Goal: Navigation & Orientation: Understand site structure

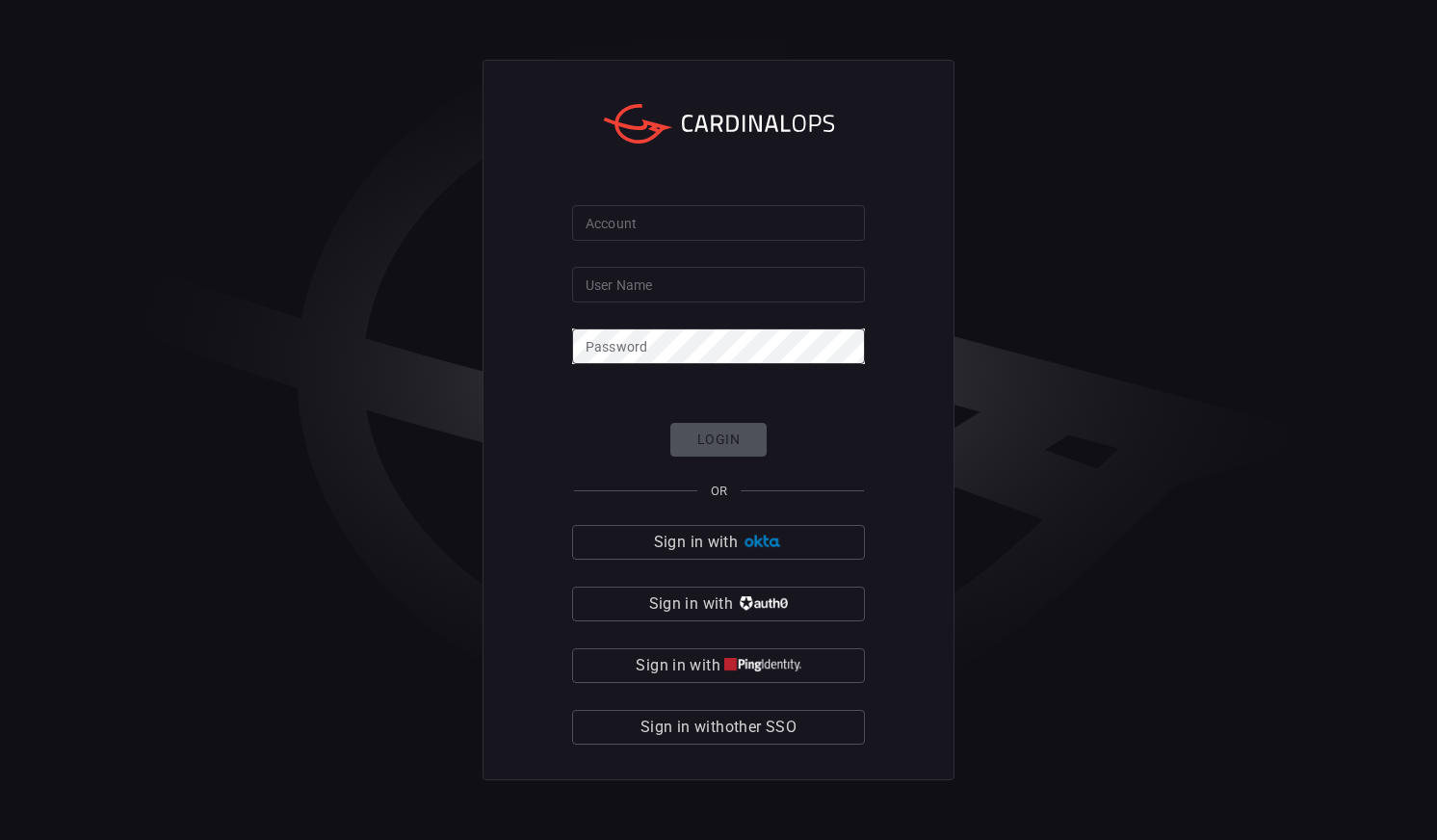
type input "[PERSON_NAME][DEMOGRAPHIC_DATA][PERSON_NAME]"
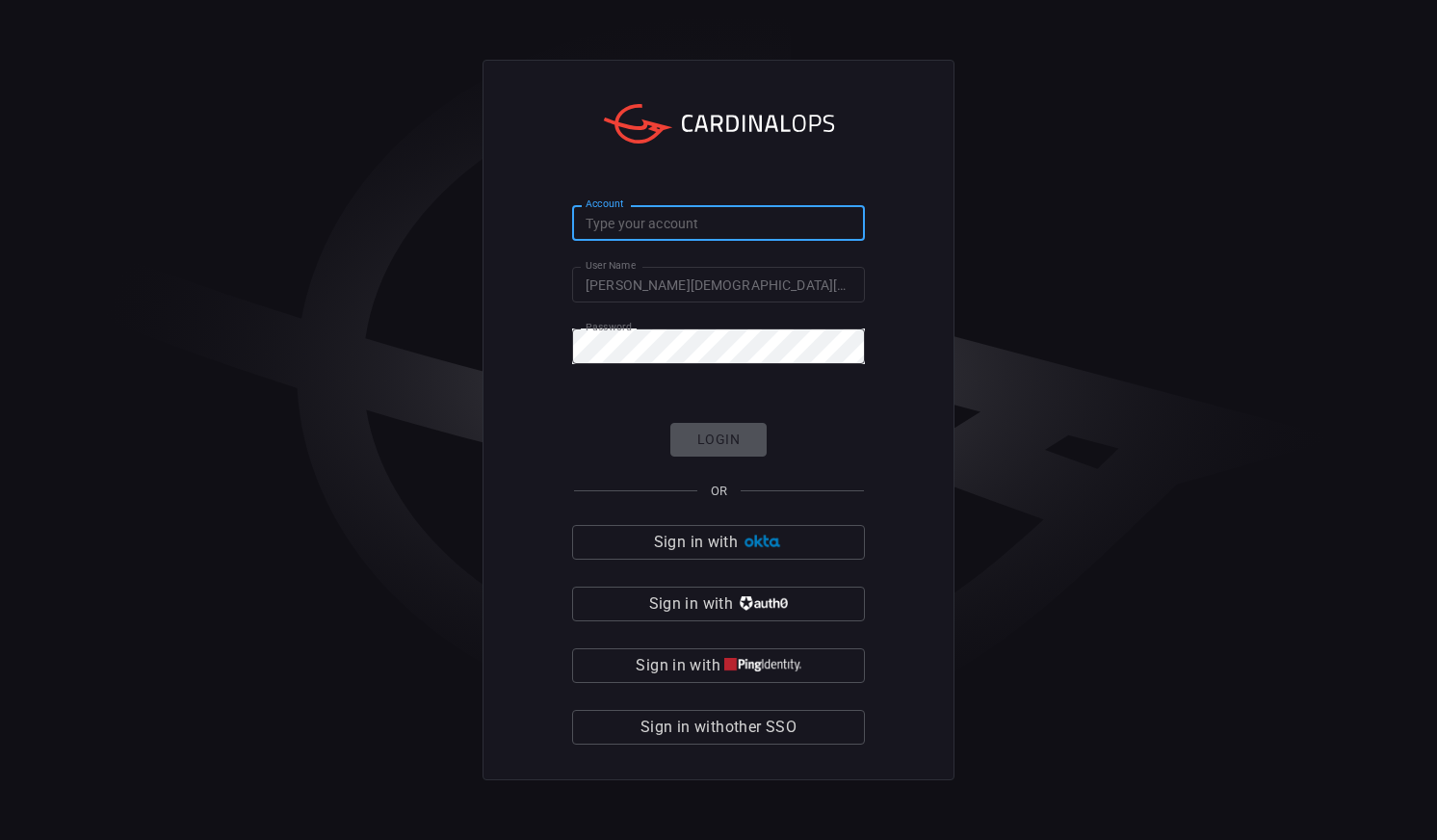
click at [681, 220] on input "Account" at bounding box center [719, 222] width 293 height 36
type input "cmegroup"
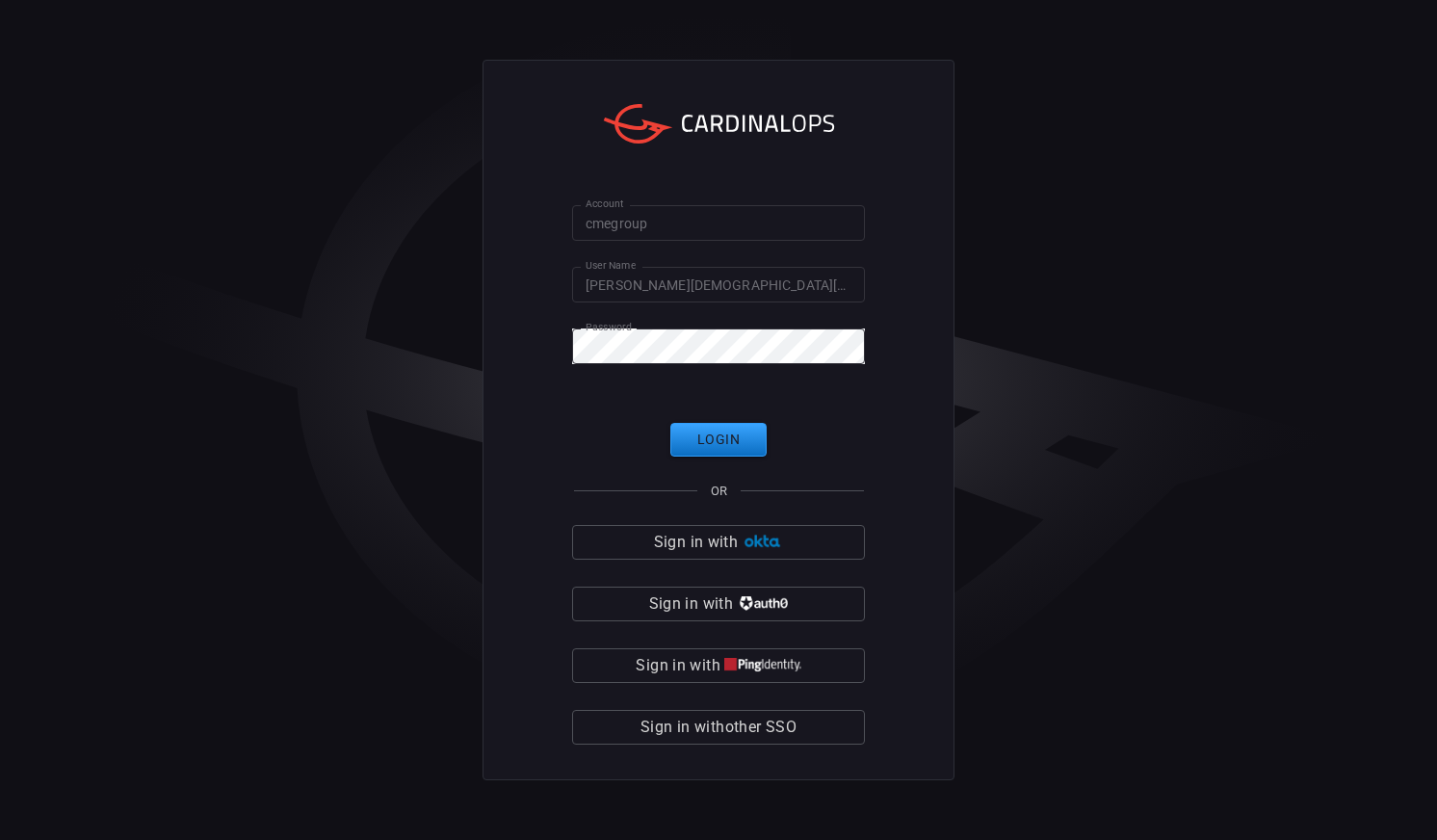
click at [1037, 293] on div "Account cmegroup Account User Name kristen.griggs User Name Password Password L…" at bounding box center [718, 420] width 1437 height 840
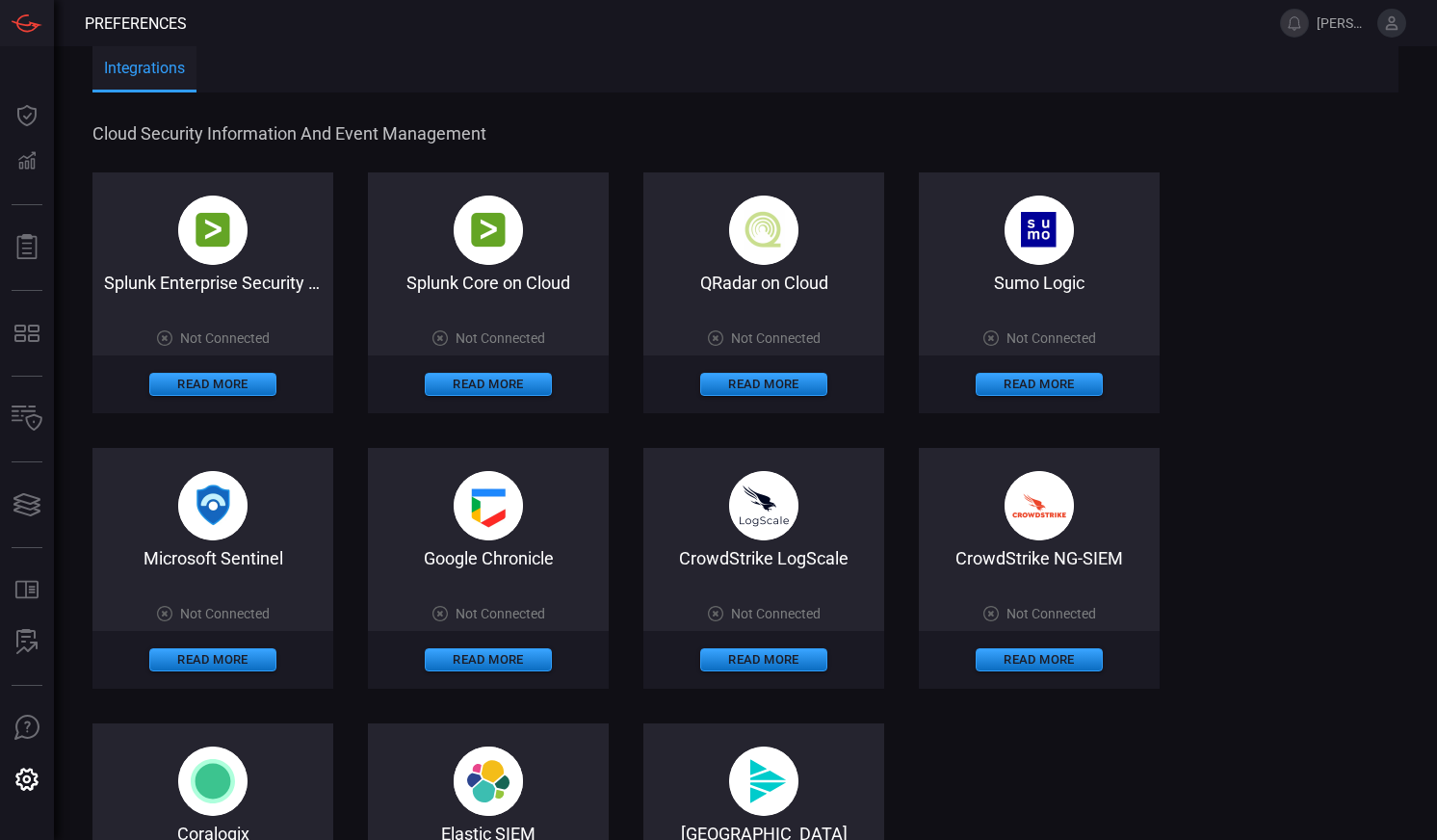
click at [561, 132] on span "Cloud Security Information and Event Management" at bounding box center [743, 133] width 1302 height 20
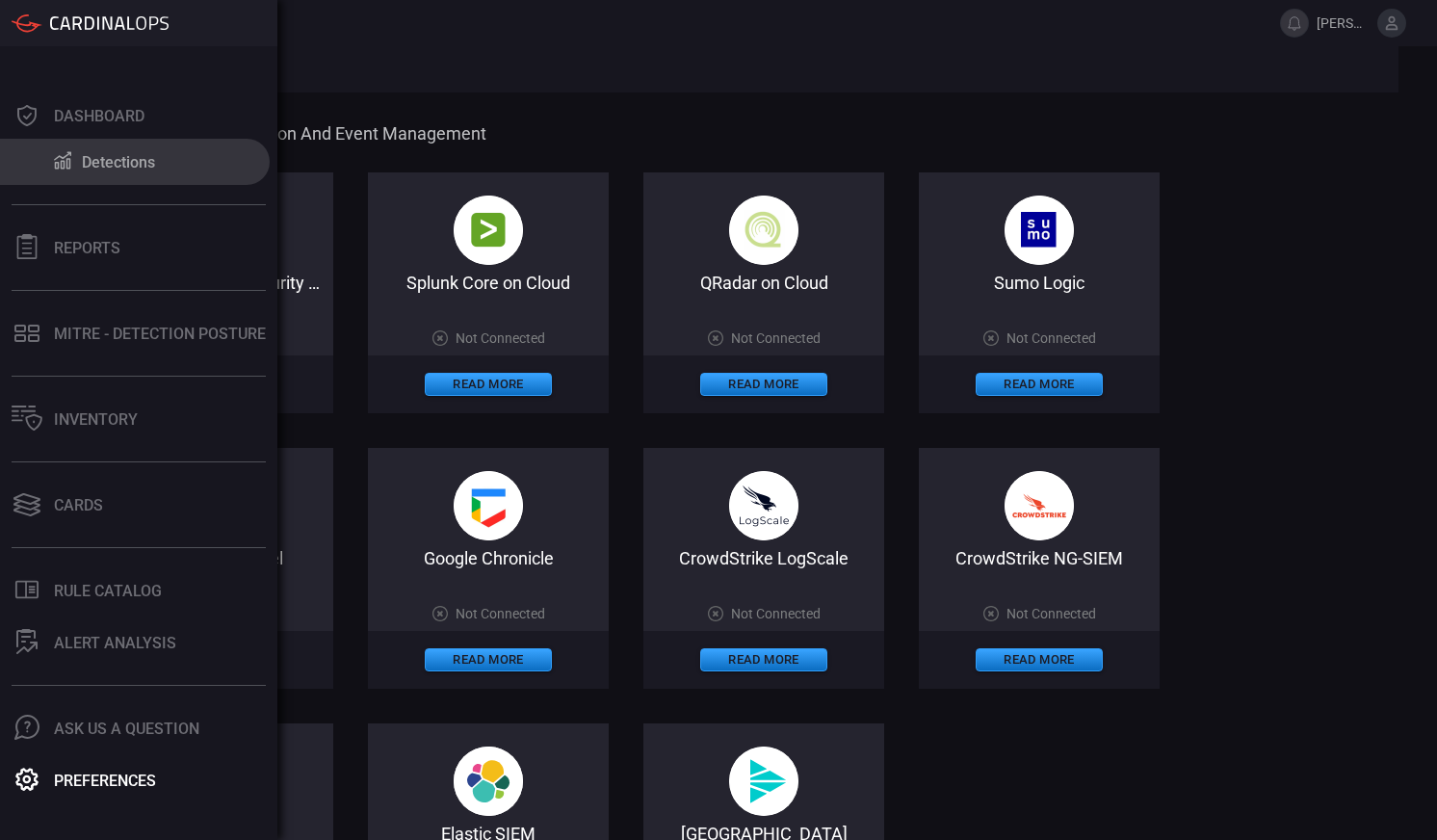
click at [121, 159] on div "Detections" at bounding box center [117, 162] width 73 height 18
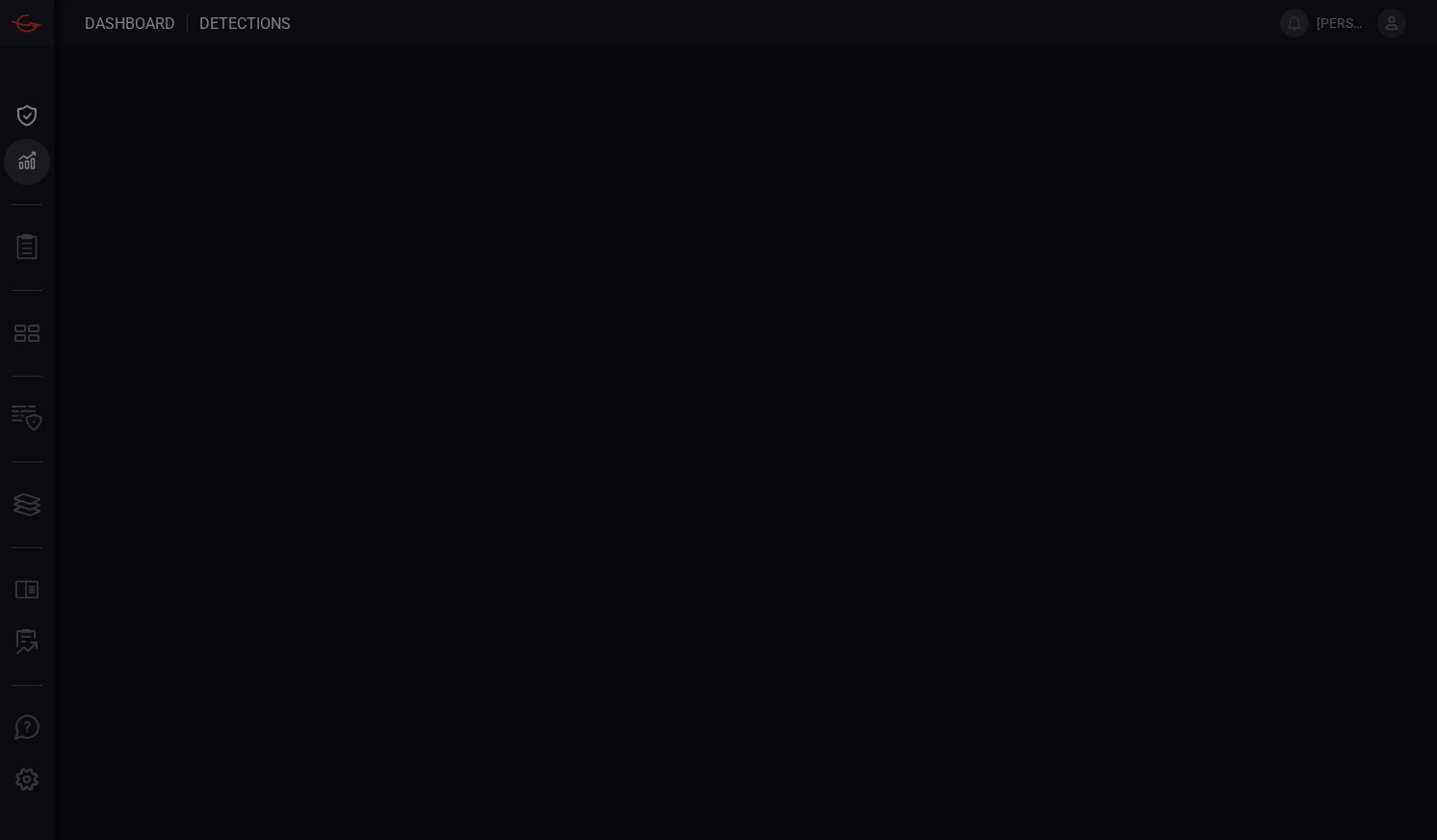
click at [205, 135] on div at bounding box center [718, 420] width 1437 height 840
click at [21, 183] on div at bounding box center [718, 420] width 1437 height 840
click at [18, 253] on div at bounding box center [718, 420] width 1437 height 840
click at [598, 268] on div at bounding box center [718, 420] width 1437 height 840
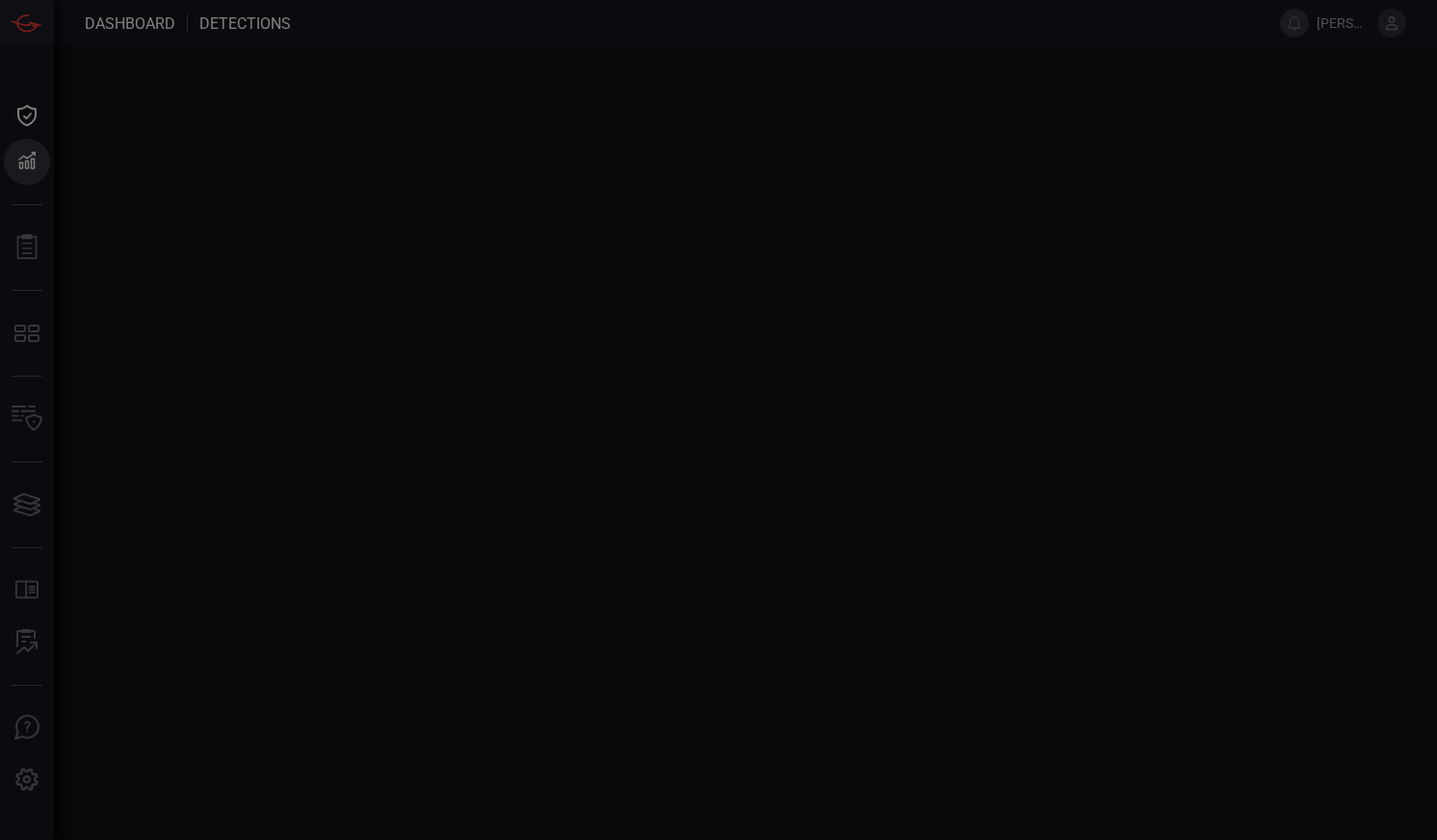
click at [1331, 17] on div at bounding box center [718, 420] width 1437 height 840
click at [721, 417] on div at bounding box center [719, 420] width 29 height 29
click at [539, 310] on div at bounding box center [718, 420] width 1437 height 840
click at [37, 247] on div at bounding box center [718, 420] width 1437 height 840
click at [239, 16] on div at bounding box center [718, 420] width 1437 height 840
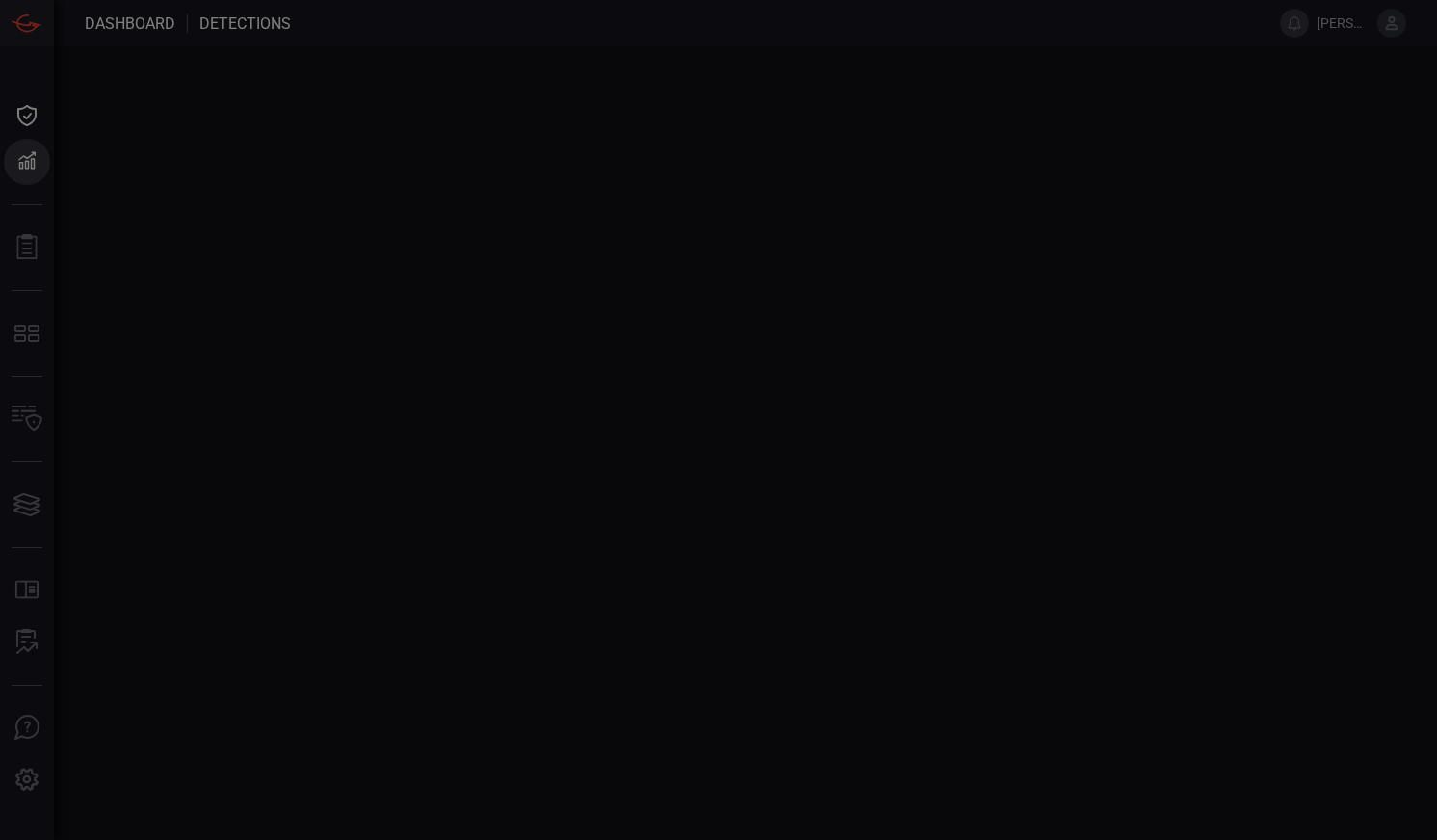
click at [25, 27] on div at bounding box center [718, 420] width 1437 height 840
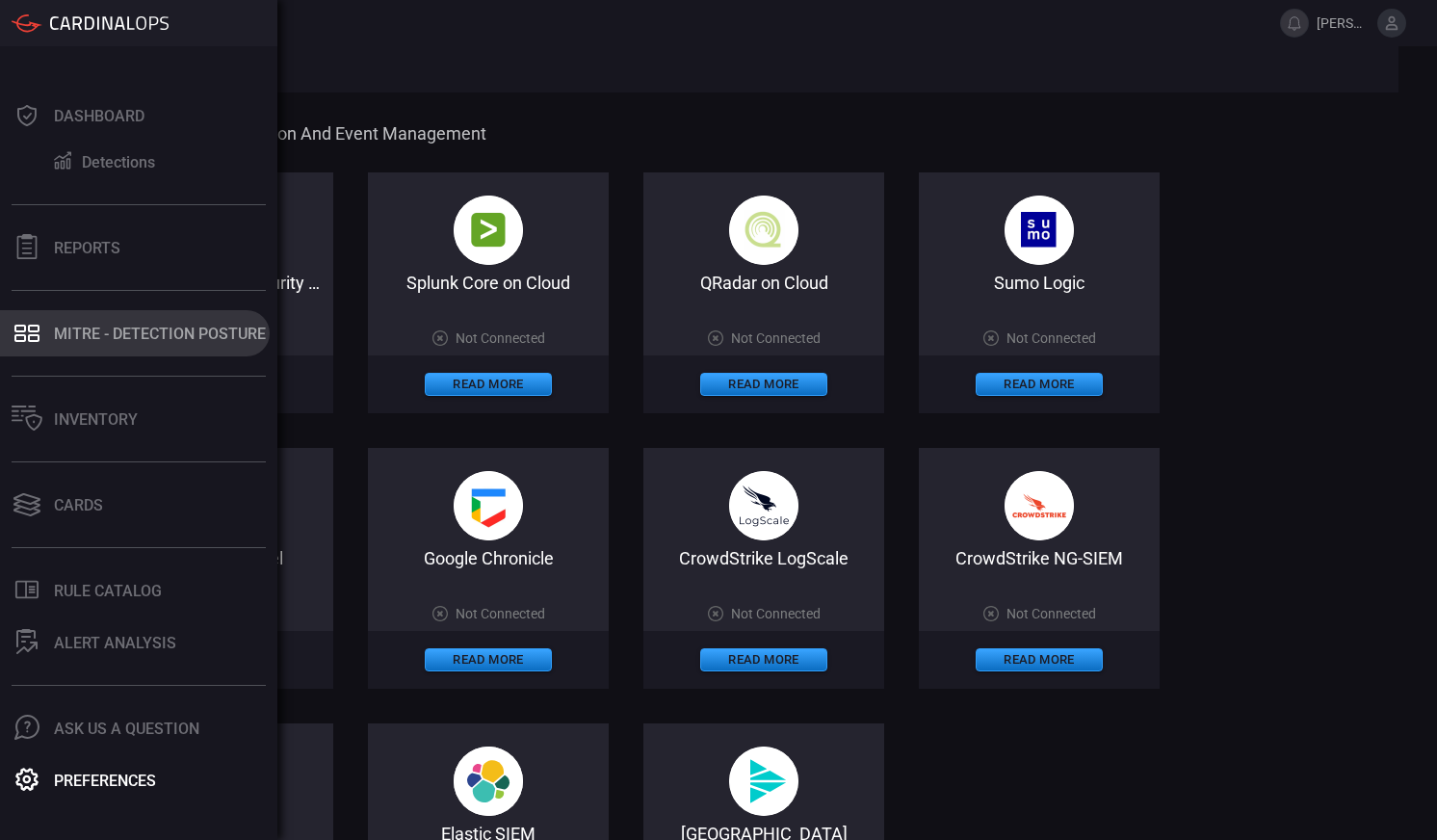
click at [18, 335] on icon at bounding box center [20, 338] width 12 height 8
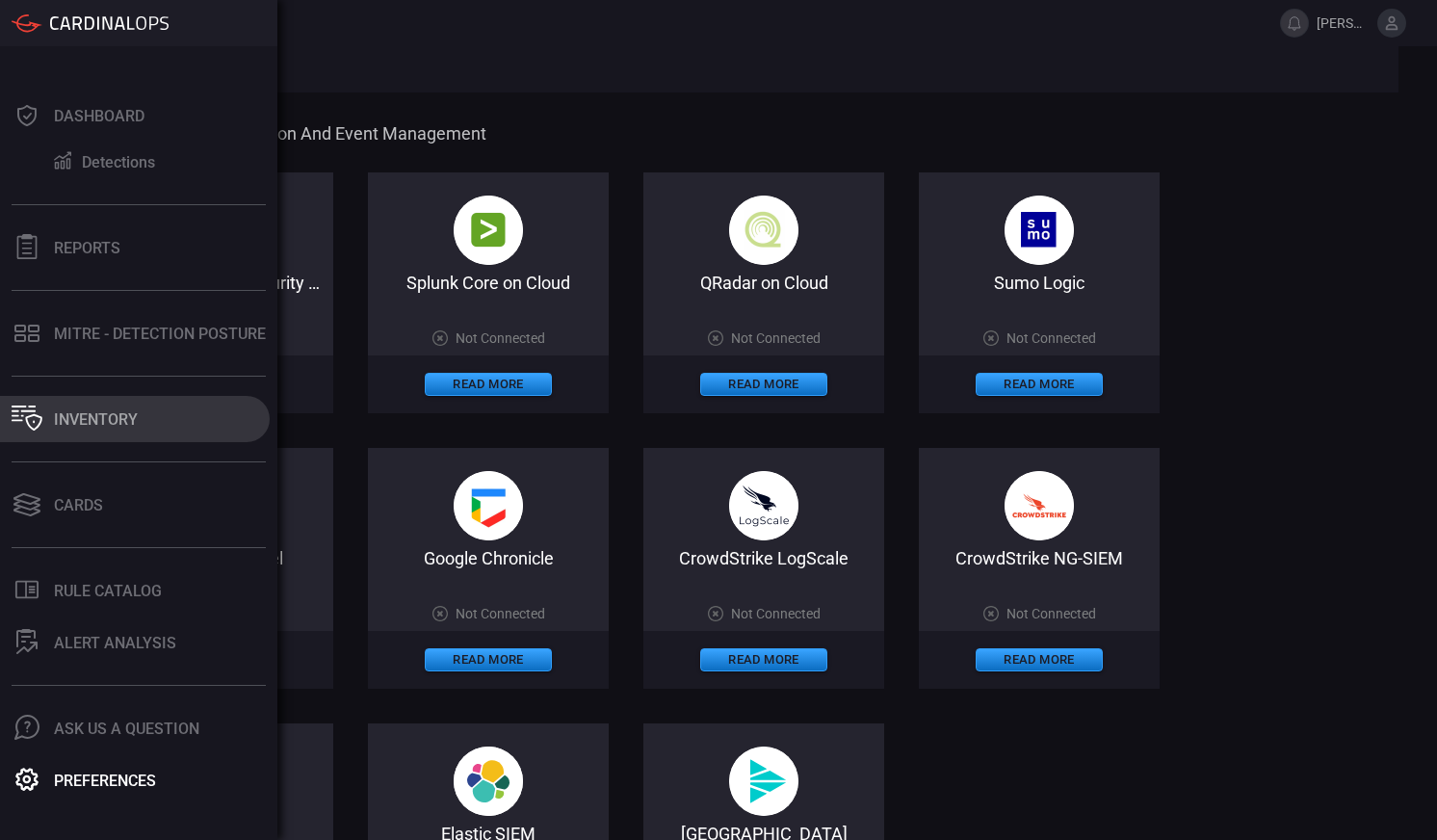
click at [108, 408] on button "Inventory" at bounding box center [135, 419] width 270 height 47
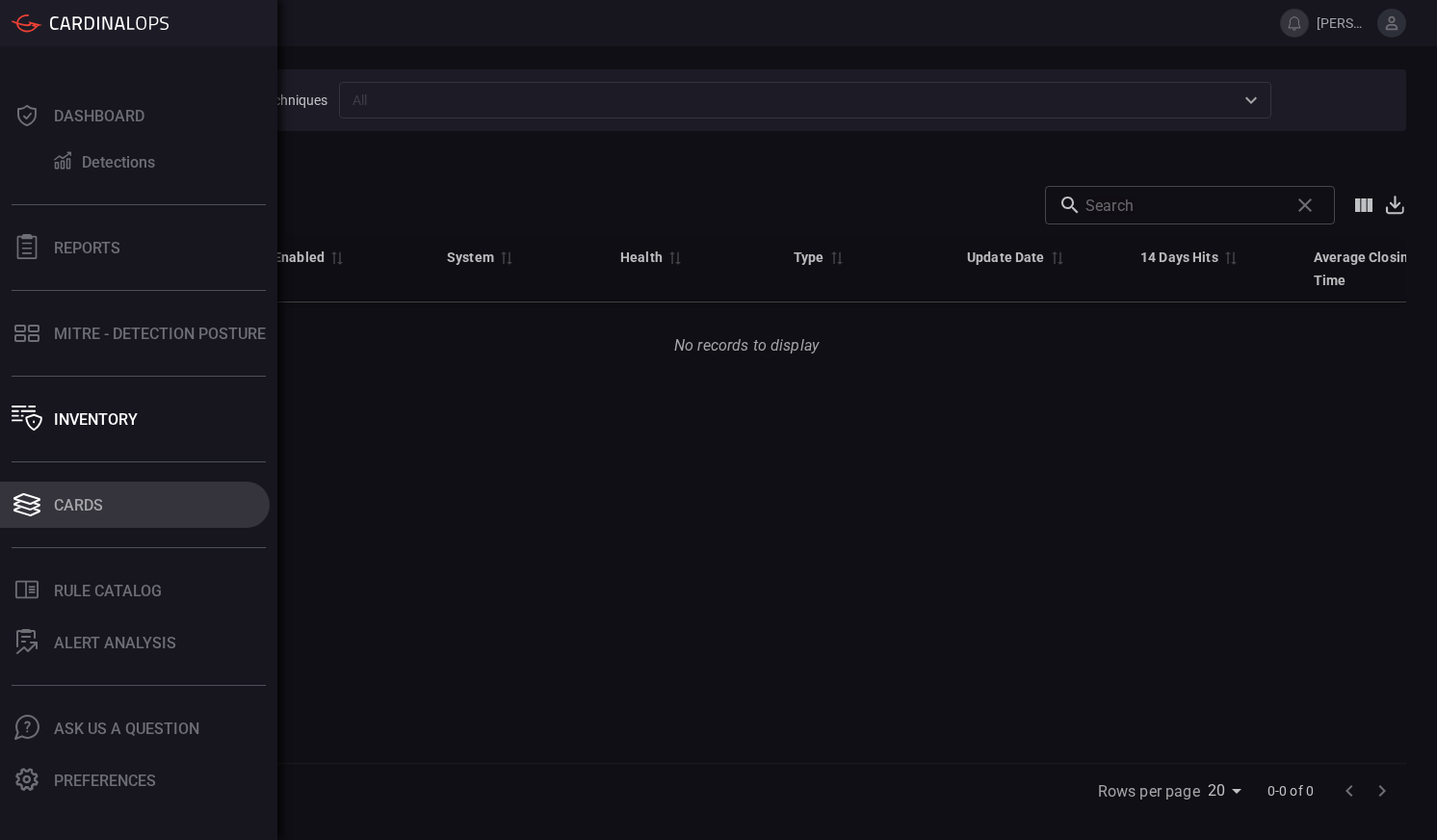
click at [77, 499] on div "Cards" at bounding box center [79, 504] width 49 height 18
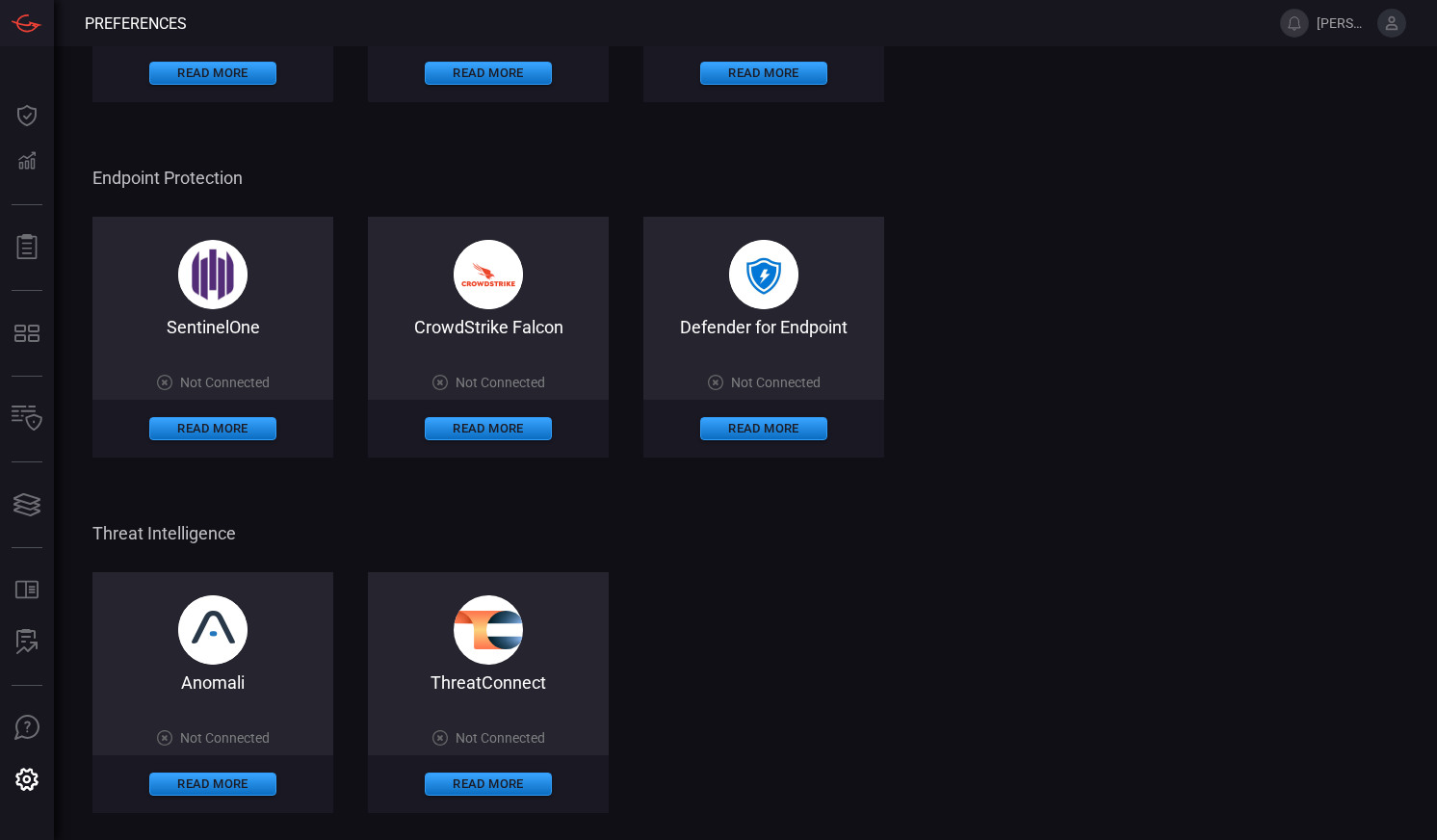
scroll to position [1221, 0]
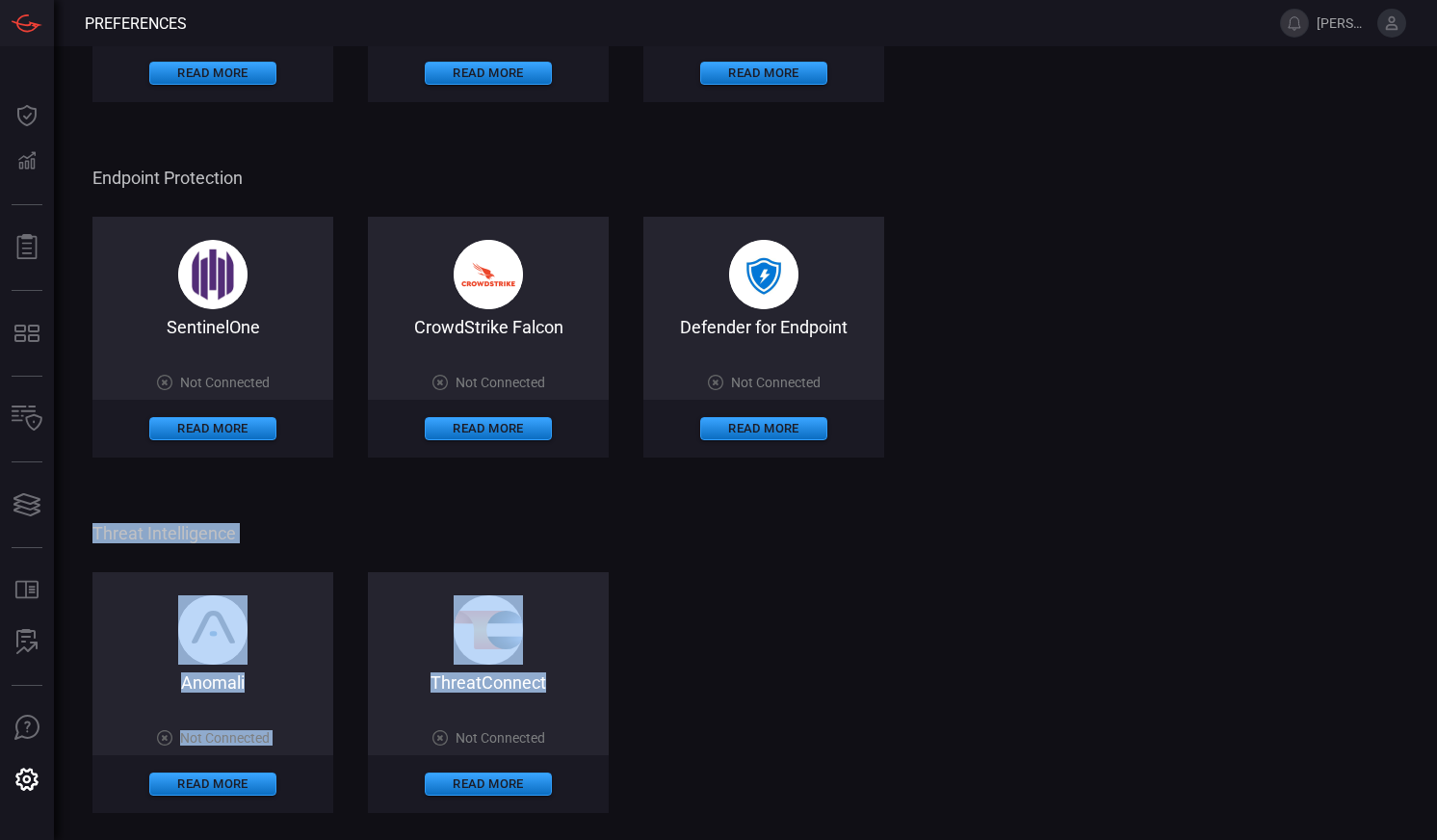
drag, startPoint x: 1358, startPoint y: 692, endPoint x: 1357, endPoint y: 462, distance: 230.0
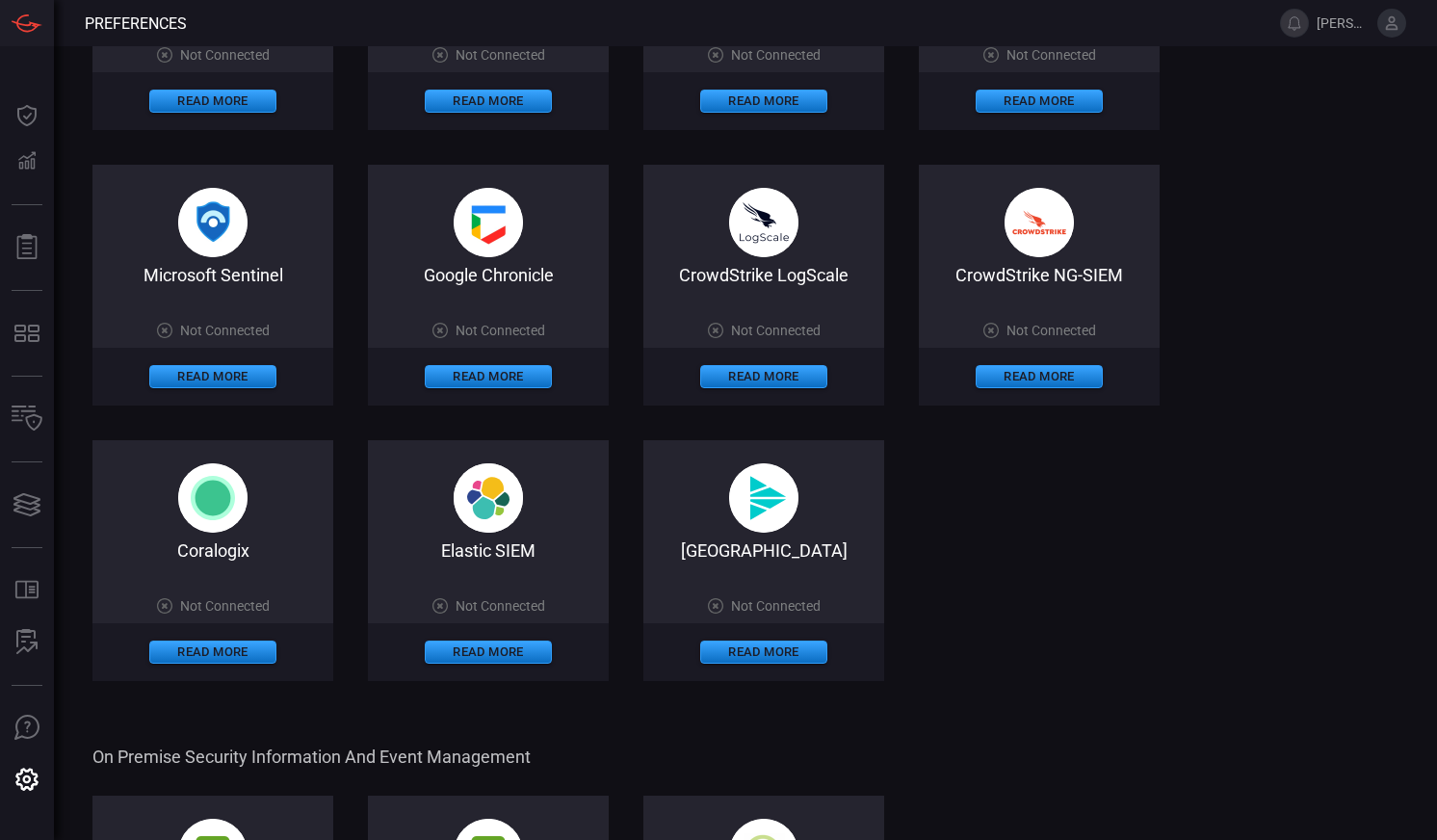
scroll to position [0, 0]
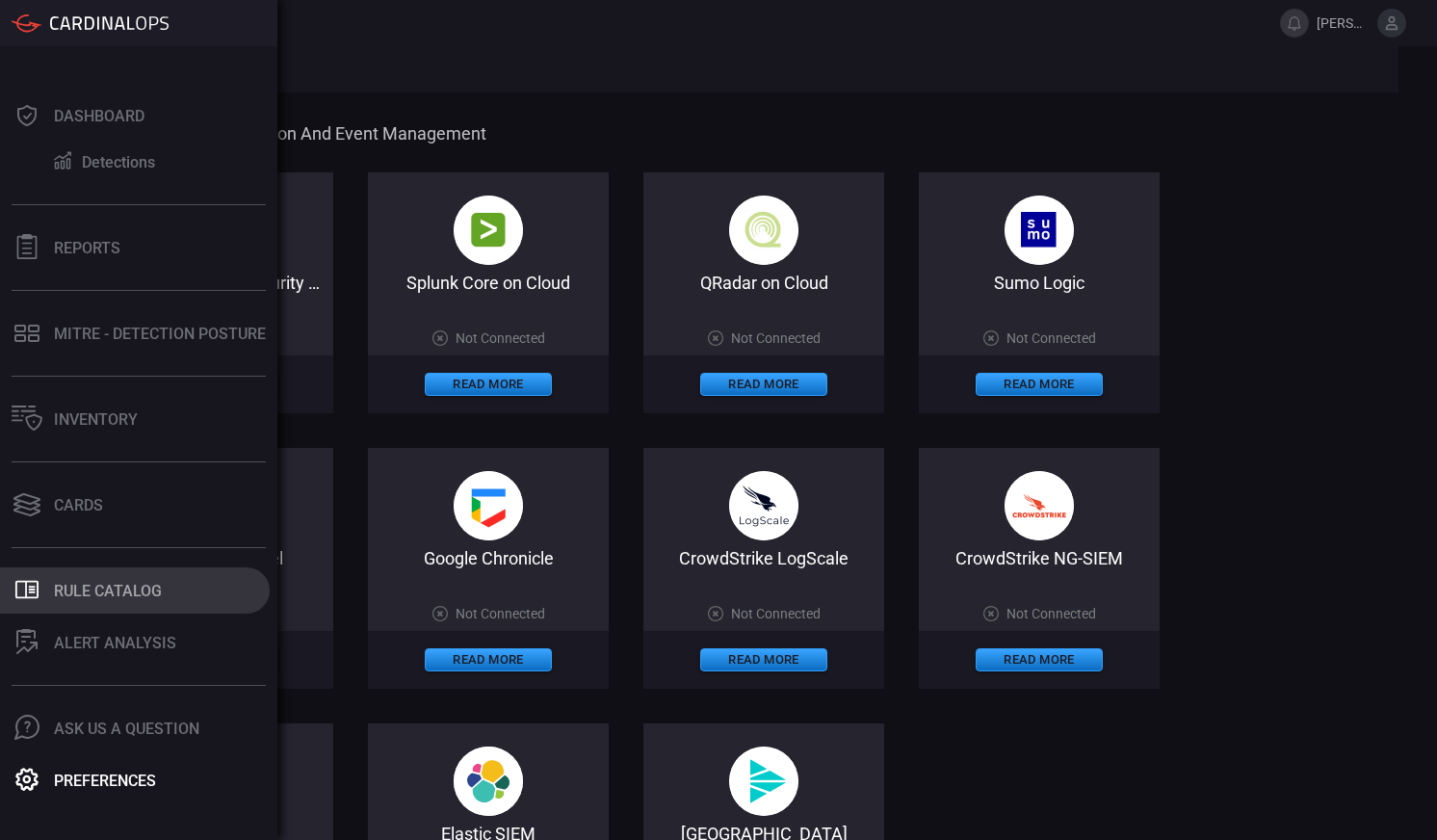
click at [121, 572] on button ".st0_rule_catalog_icon{fill: currentColor;} Rule Catalog" at bounding box center [135, 591] width 270 height 47
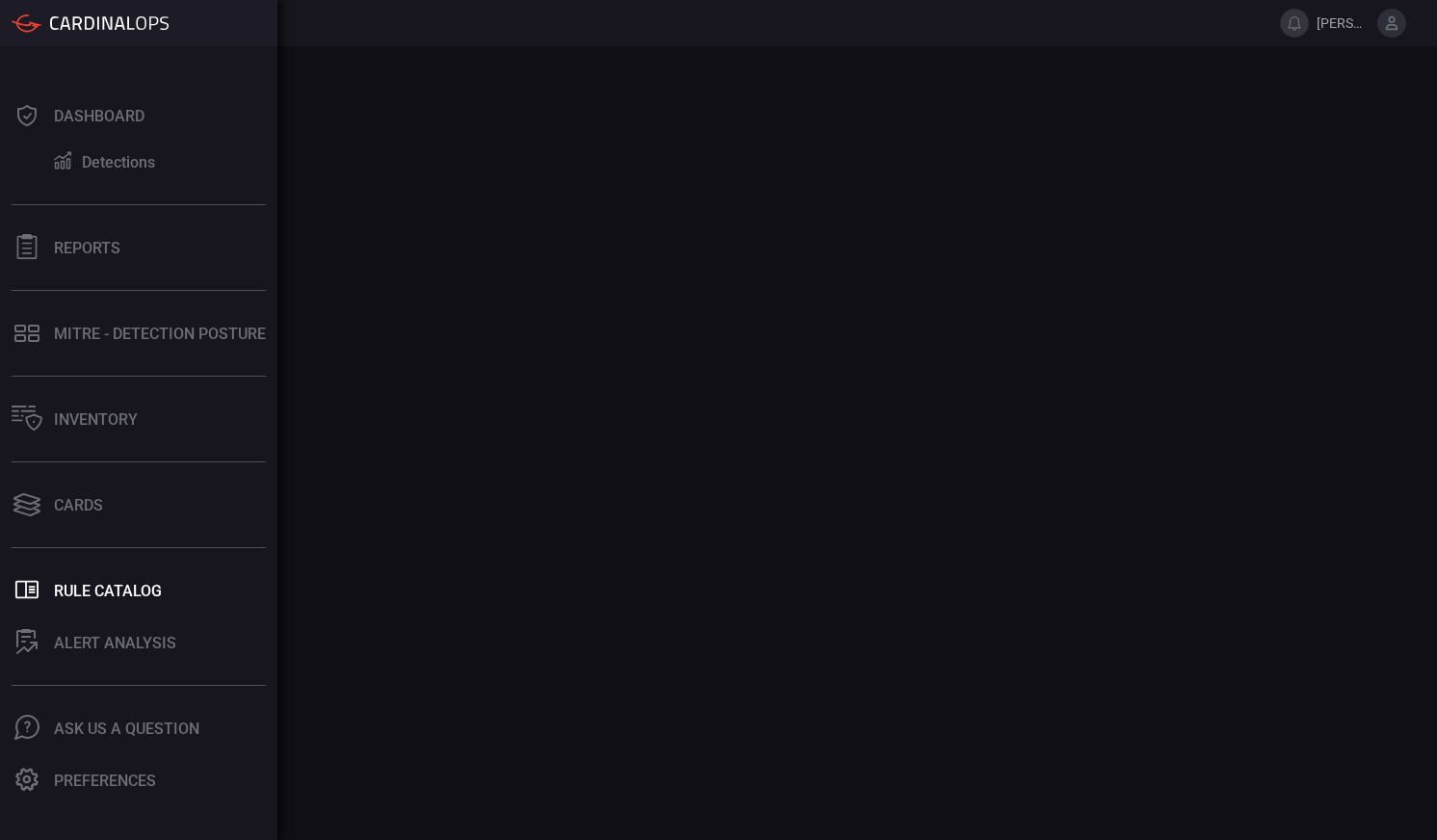
click at [32, 24] on icon at bounding box center [27, 23] width 31 height 19
click at [78, 247] on div "Reports" at bounding box center [87, 247] width 66 height 18
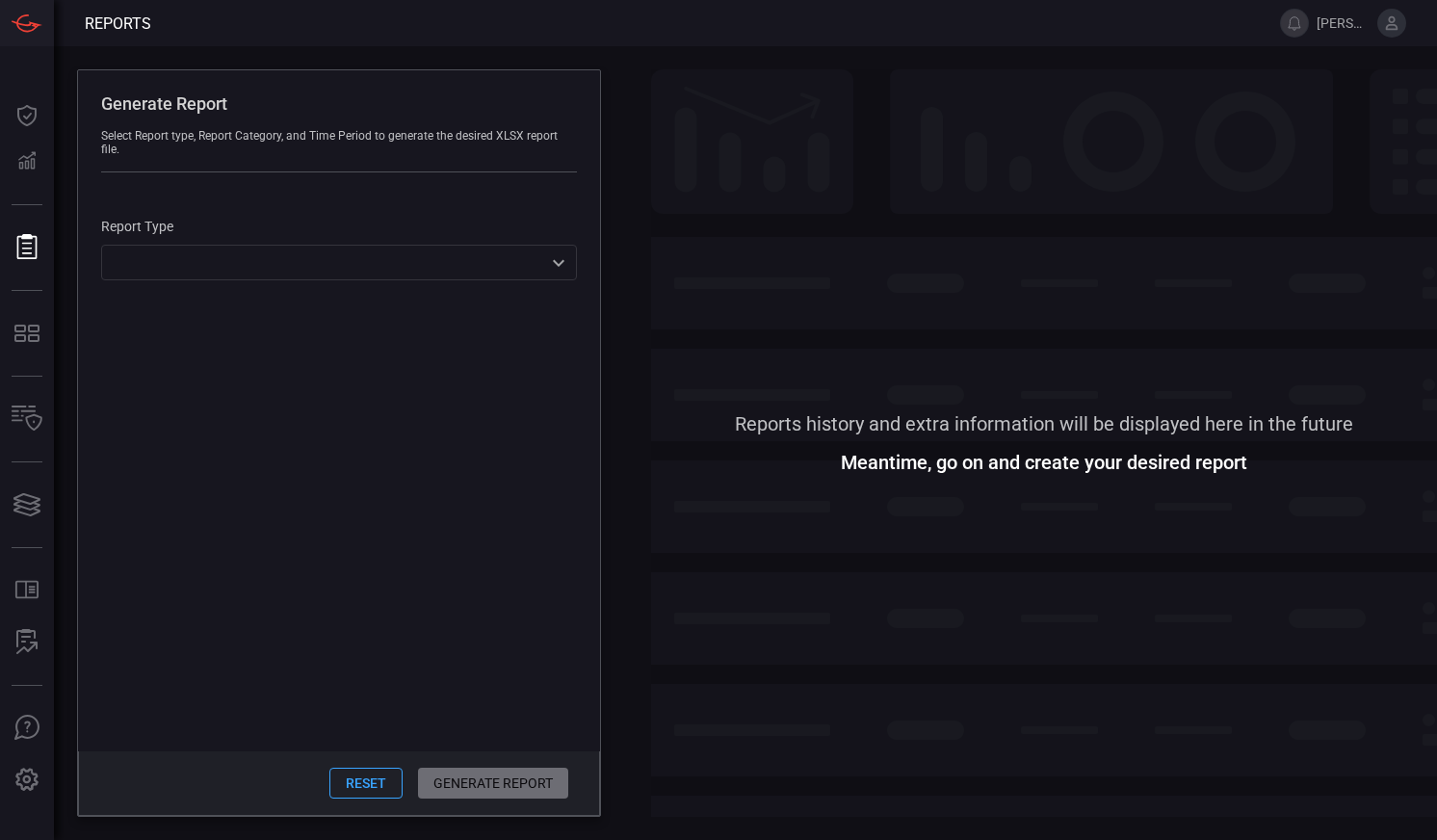
click at [562, 471] on span at bounding box center [339, 528] width 522 height 448
click at [1111, 367] on span at bounding box center [1044, 242] width 786 height 346
click at [1388, 33] on button at bounding box center [1392, 23] width 29 height 29
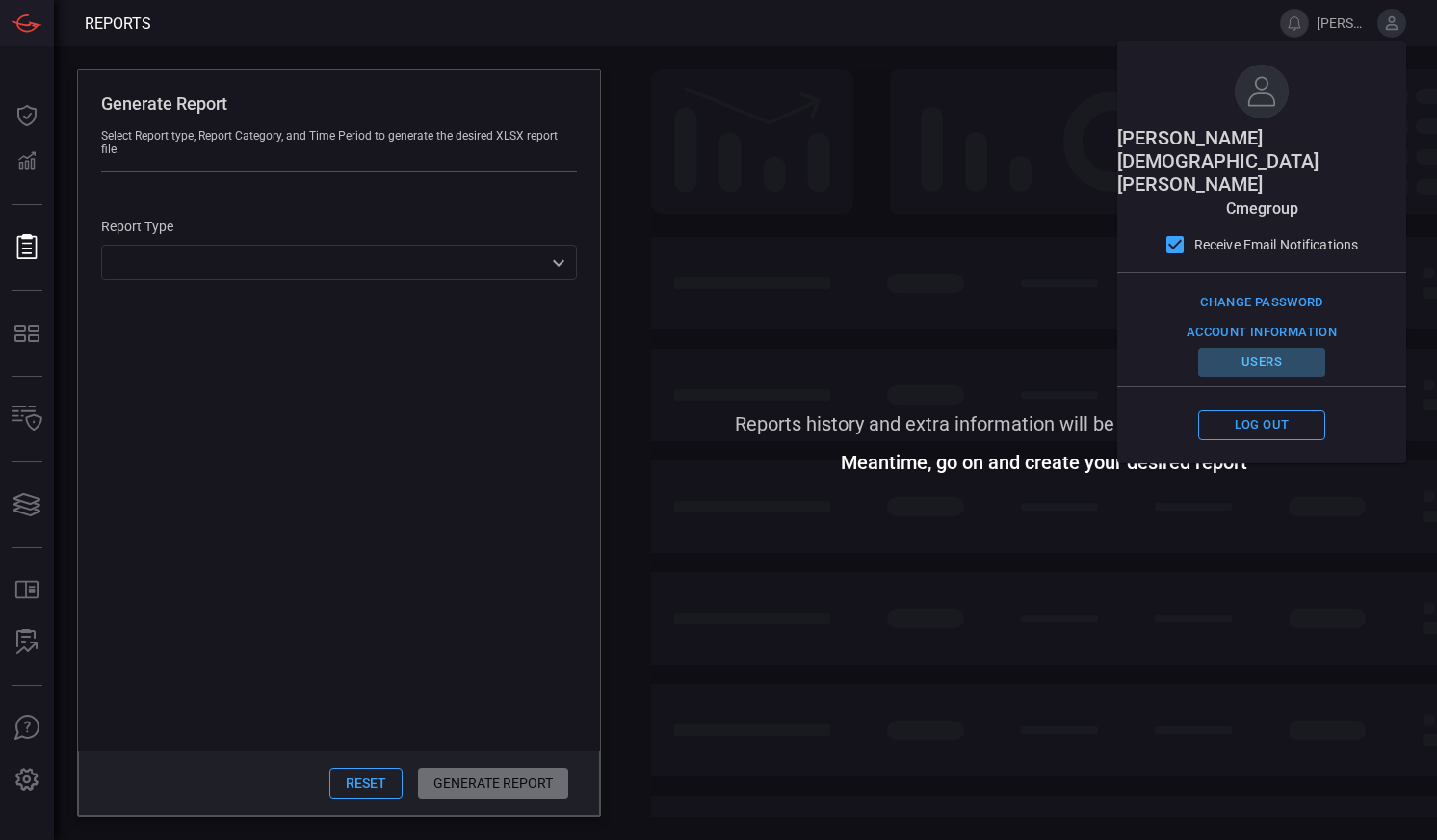
click at [1265, 347] on button "Users" at bounding box center [1261, 362] width 127 height 30
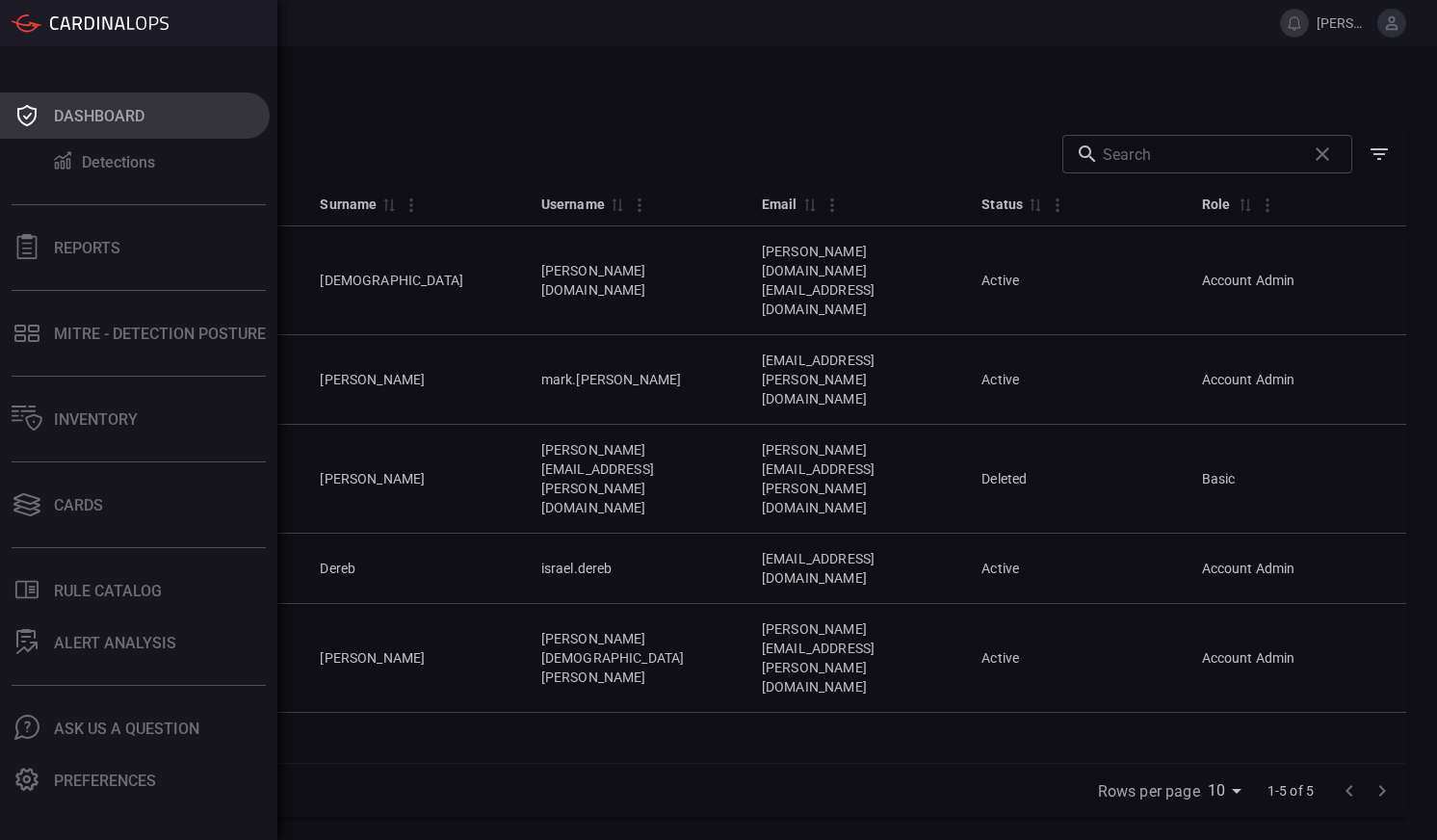
click at [35, 124] on icon at bounding box center [27, 115] width 31 height 27
